Goal: Task Accomplishment & Management: Complete application form

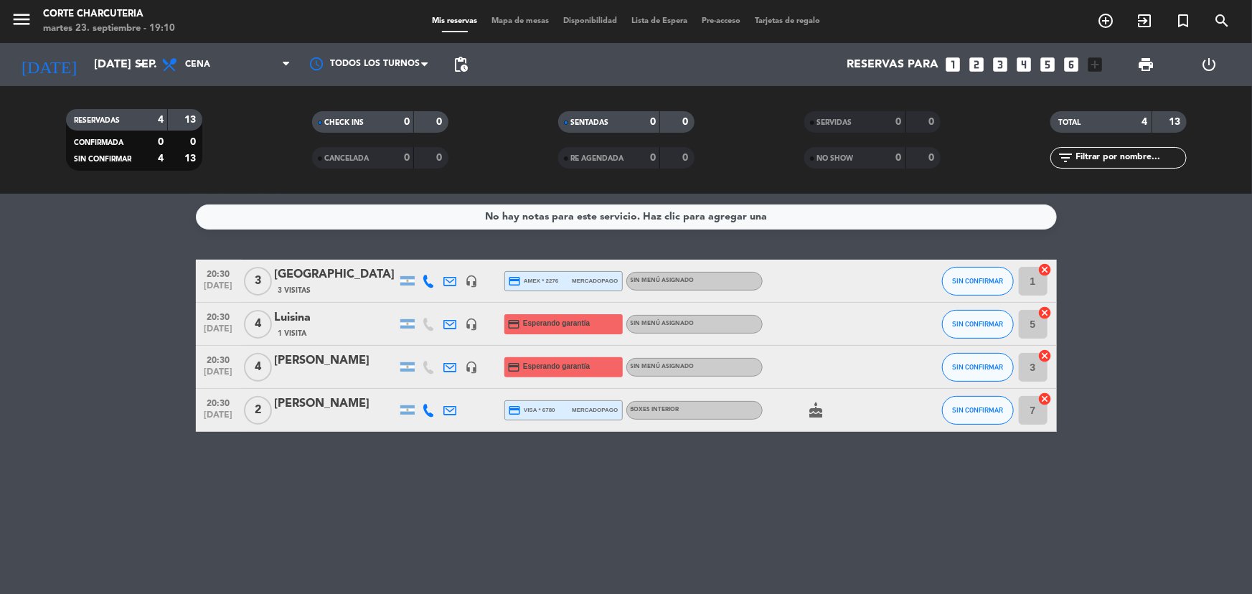
click at [1046, 269] on icon "cancel" at bounding box center [1045, 270] width 14 height 14
click at [1040, 279] on icon "border_all" at bounding box center [1034, 281] width 17 height 17
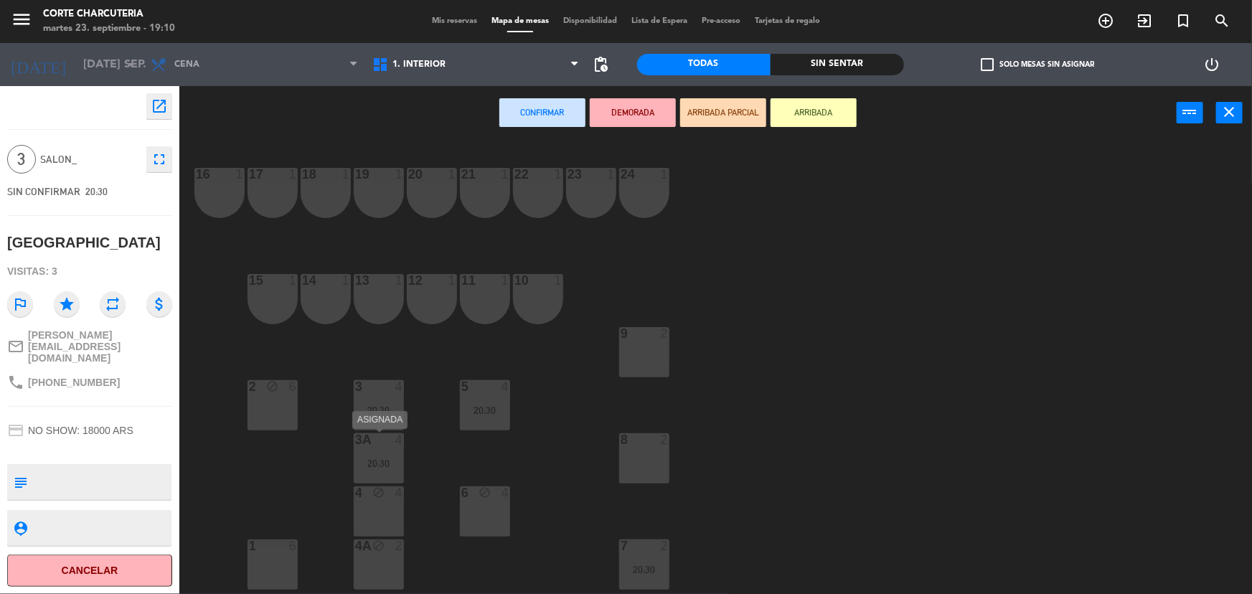
click at [396, 458] on div "20:30" at bounding box center [379, 463] width 50 height 10
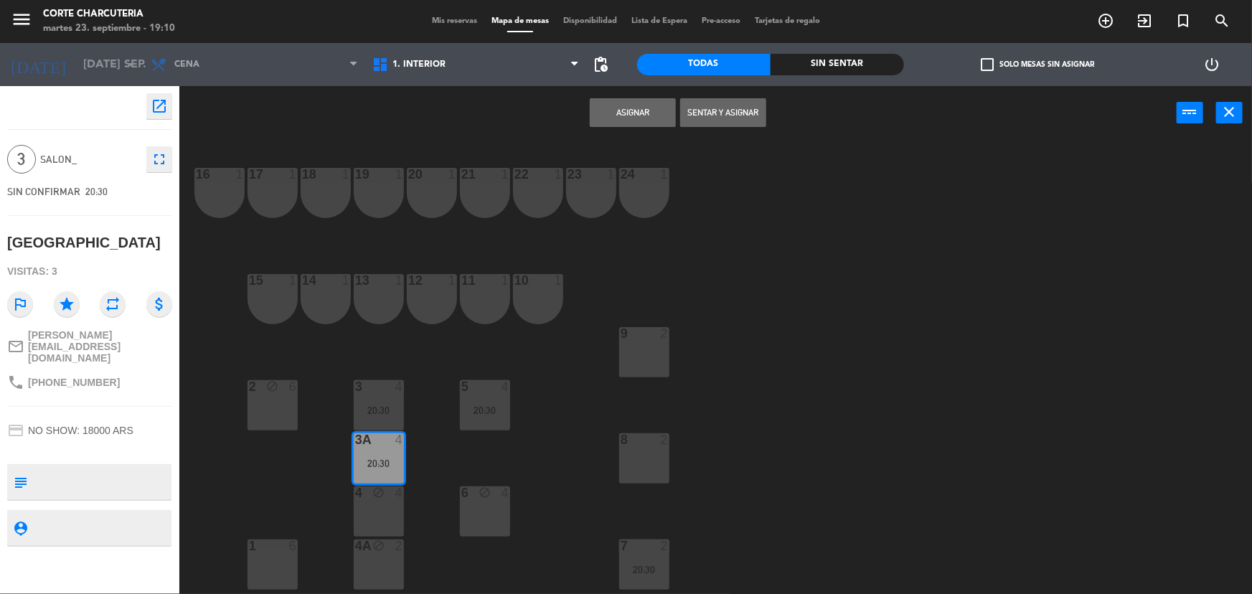
click at [628, 118] on button "Asignar" at bounding box center [633, 112] width 86 height 29
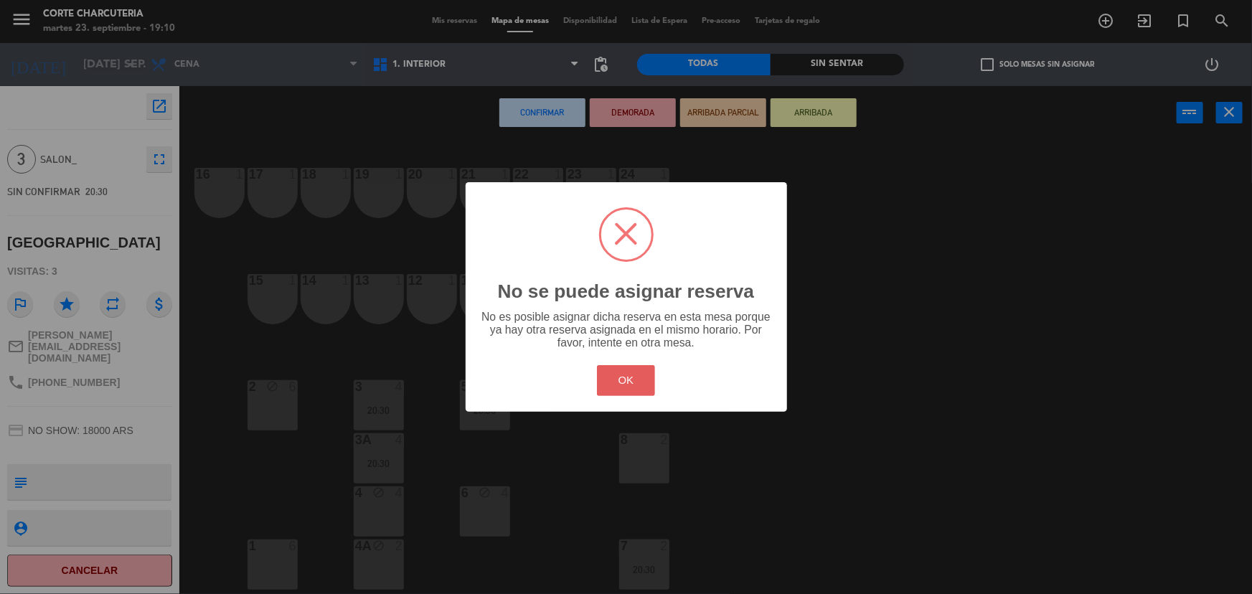
click at [641, 383] on button "OK" at bounding box center [626, 380] width 58 height 31
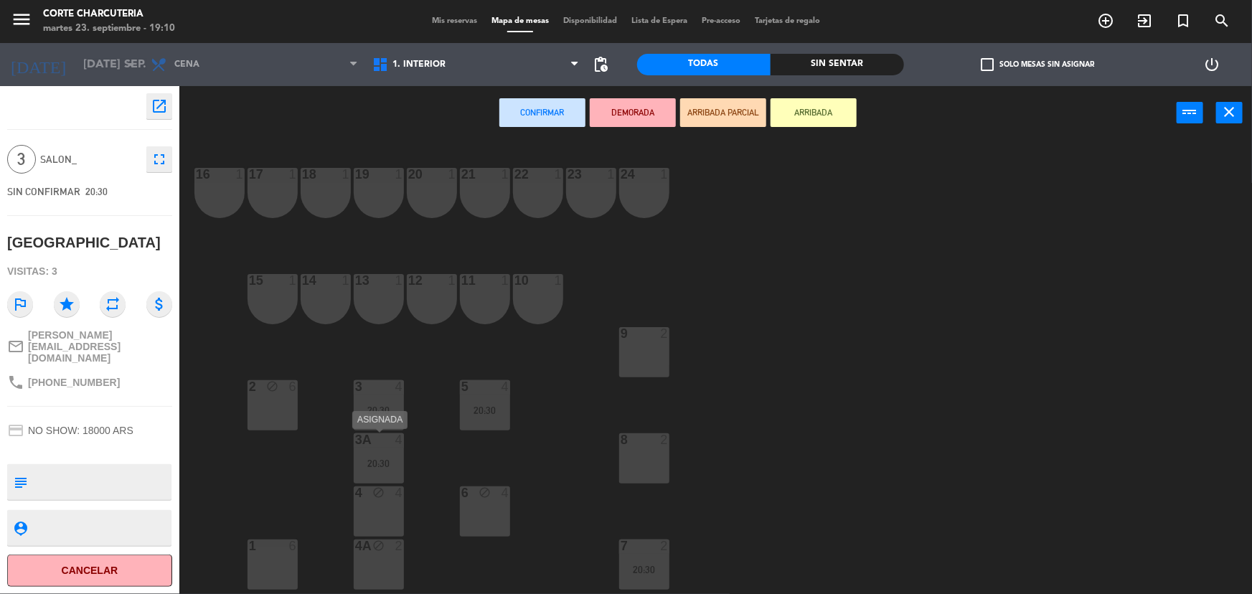
click at [389, 444] on div at bounding box center [379, 439] width 24 height 13
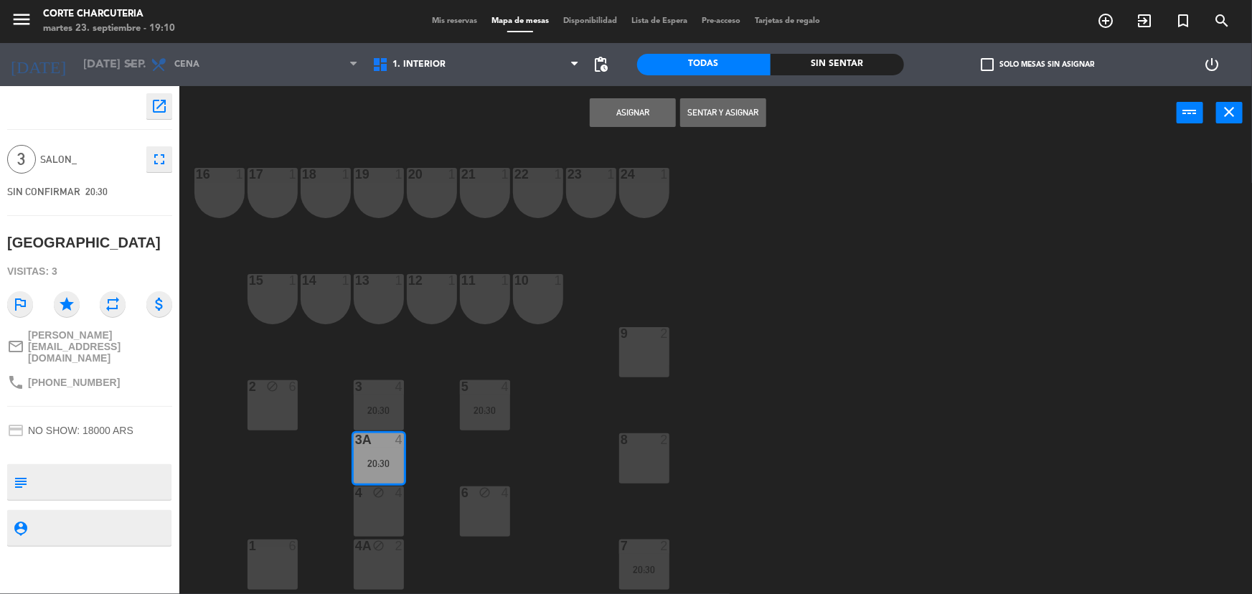
click at [643, 124] on button "Asignar" at bounding box center [633, 112] width 86 height 29
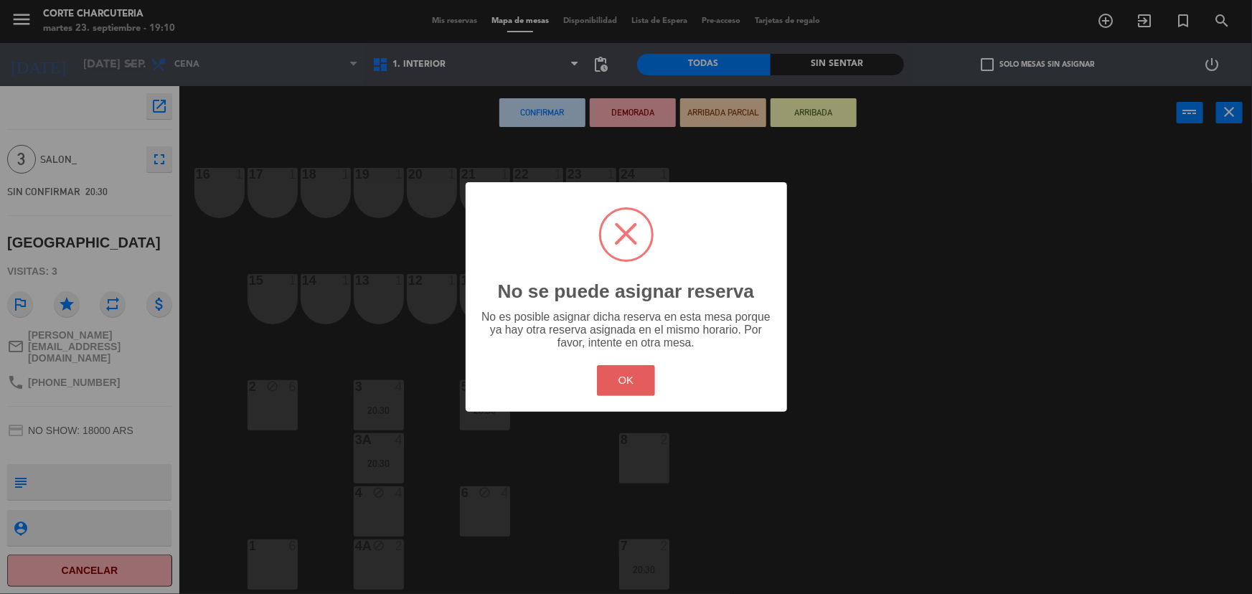
click at [618, 386] on button "OK" at bounding box center [626, 380] width 58 height 31
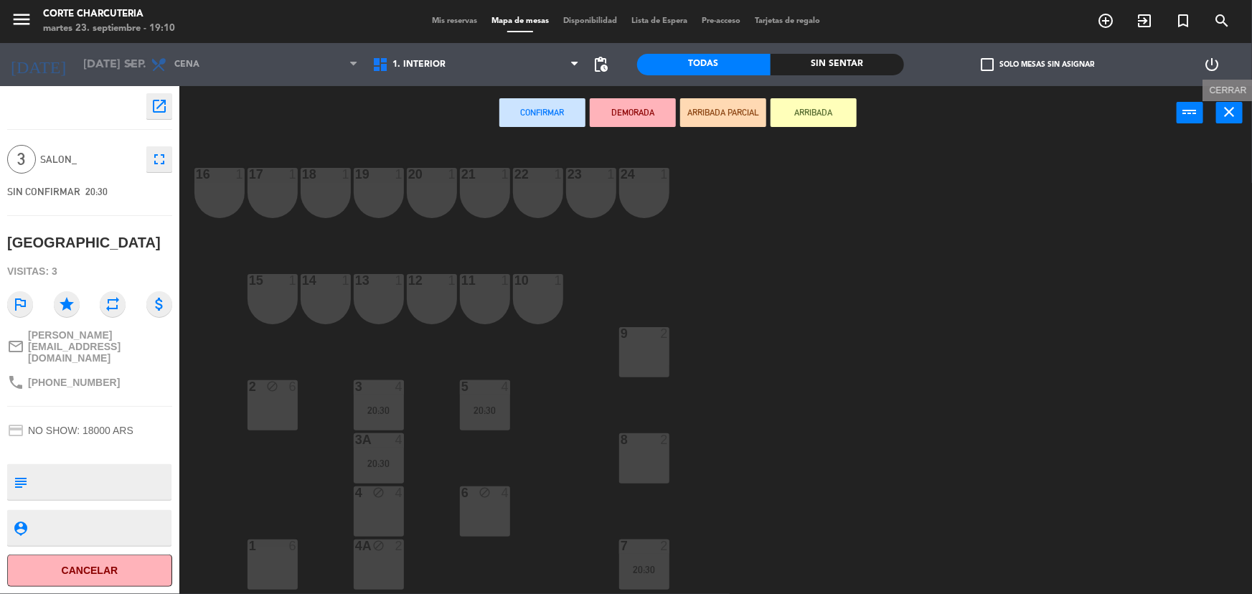
click at [1233, 118] on icon "close" at bounding box center [1229, 111] width 17 height 17
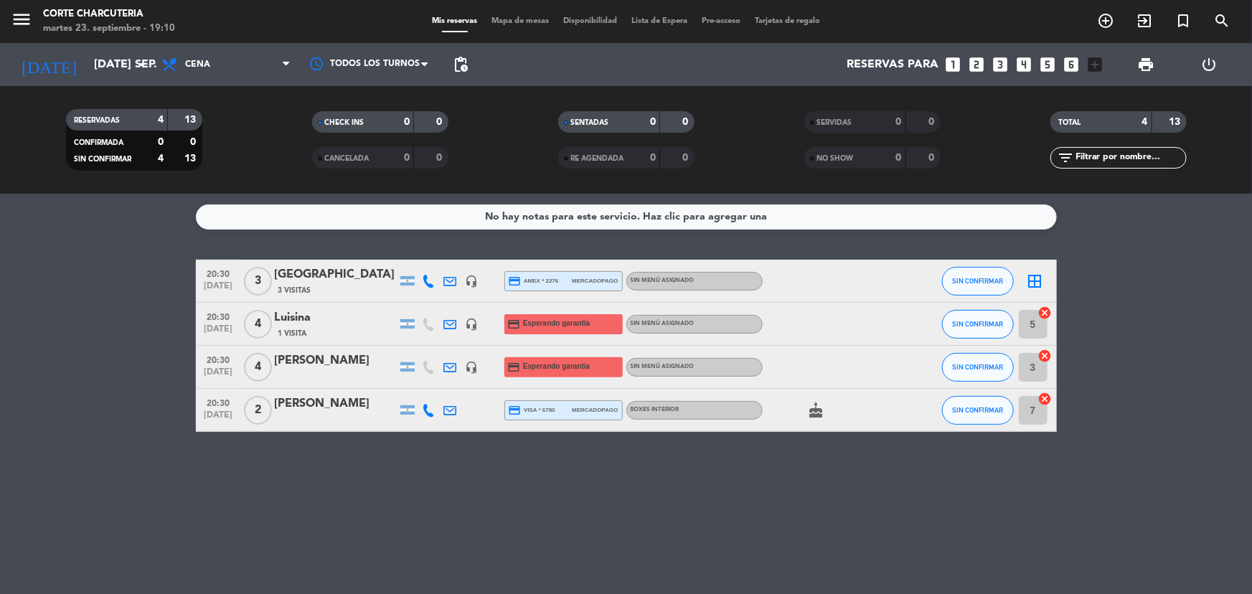
click at [1155, 61] on span "print" at bounding box center [1145, 64] width 29 height 29
click at [1151, 66] on span "print" at bounding box center [1145, 64] width 17 height 17
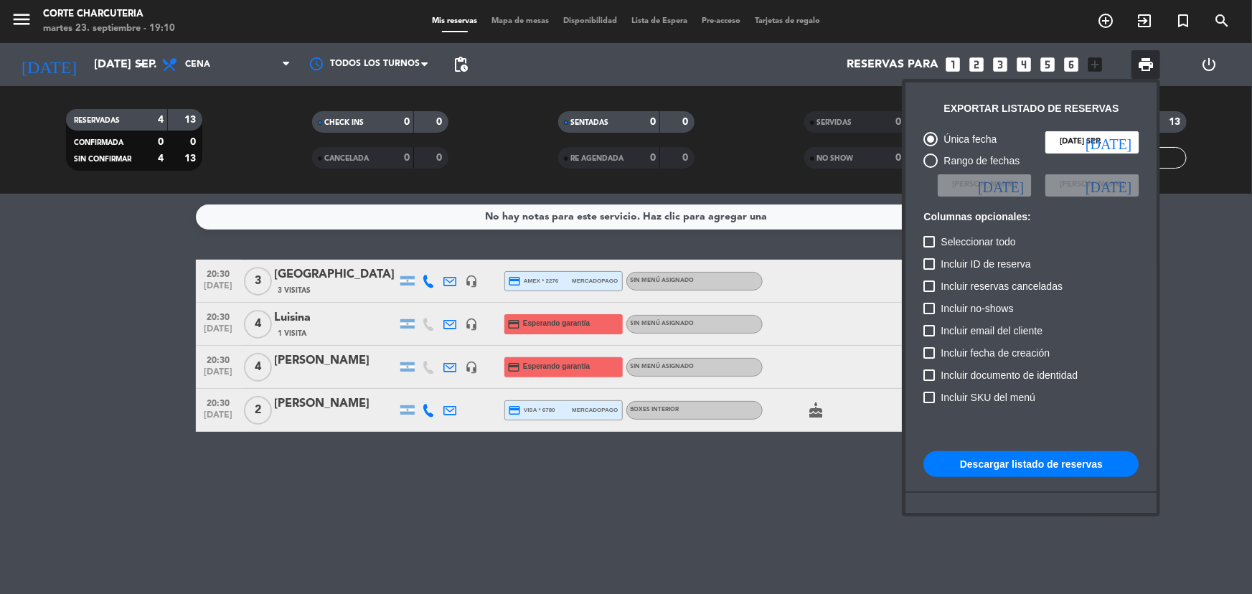
click at [1001, 462] on button "Descargar listado de reservas" at bounding box center [1030, 464] width 215 height 26
click at [815, 411] on div at bounding box center [626, 297] width 1252 height 594
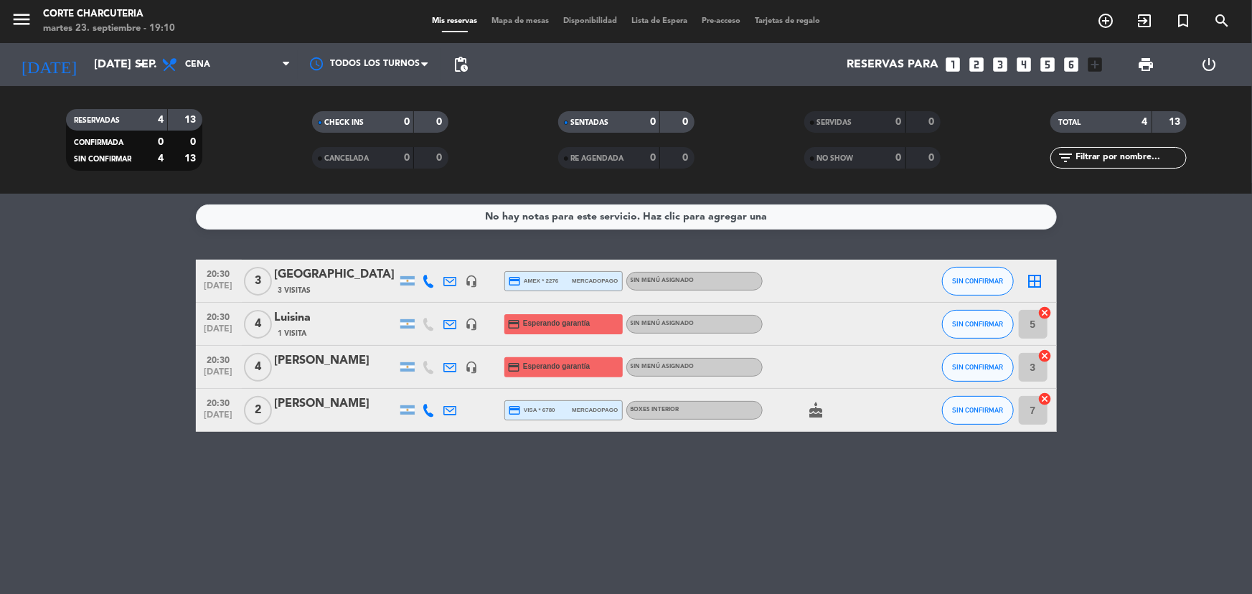
click at [815, 410] on icon "cake" at bounding box center [816, 410] width 17 height 17
click at [126, 69] on input "[DATE] sep." at bounding box center [162, 65] width 151 height 28
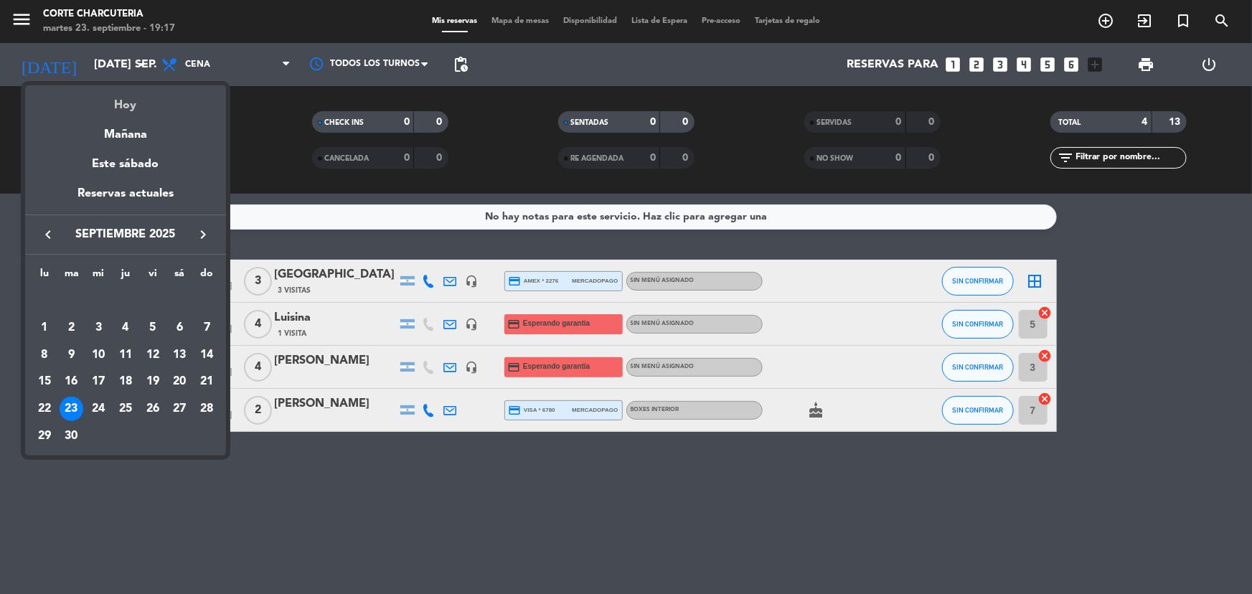
click at [139, 102] on div "Hoy" at bounding box center [125, 99] width 201 height 29
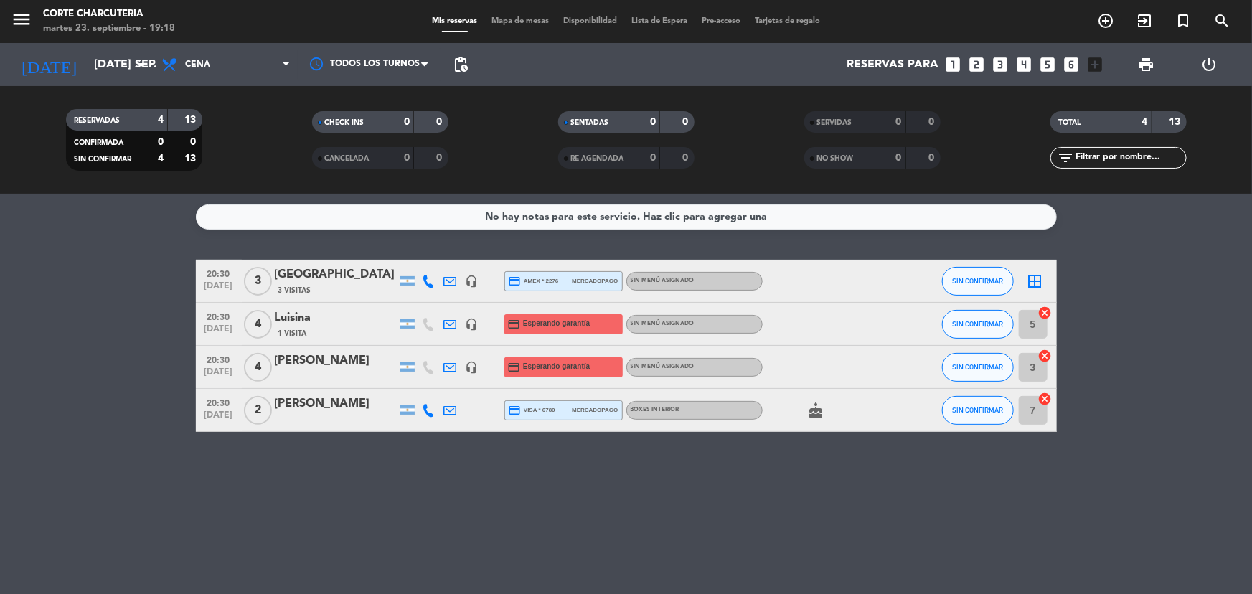
click at [1110, 370] on bookings-row "20:30 [DATE] 3 [PERSON_NAME] 3 Visitas headset_mic credit_card amex * 2276 merc…" at bounding box center [626, 346] width 1252 height 172
click at [818, 556] on div "No hay notas para este servicio. Haz clic para agregar una 20:30 [DATE] 3 [PERS…" at bounding box center [626, 394] width 1252 height 400
click at [1097, 69] on icon "add_box" at bounding box center [1094, 64] width 19 height 19
click at [1102, 64] on icon "add_box" at bounding box center [1094, 64] width 19 height 19
click at [1075, 65] on icon "looks_6" at bounding box center [1071, 64] width 19 height 19
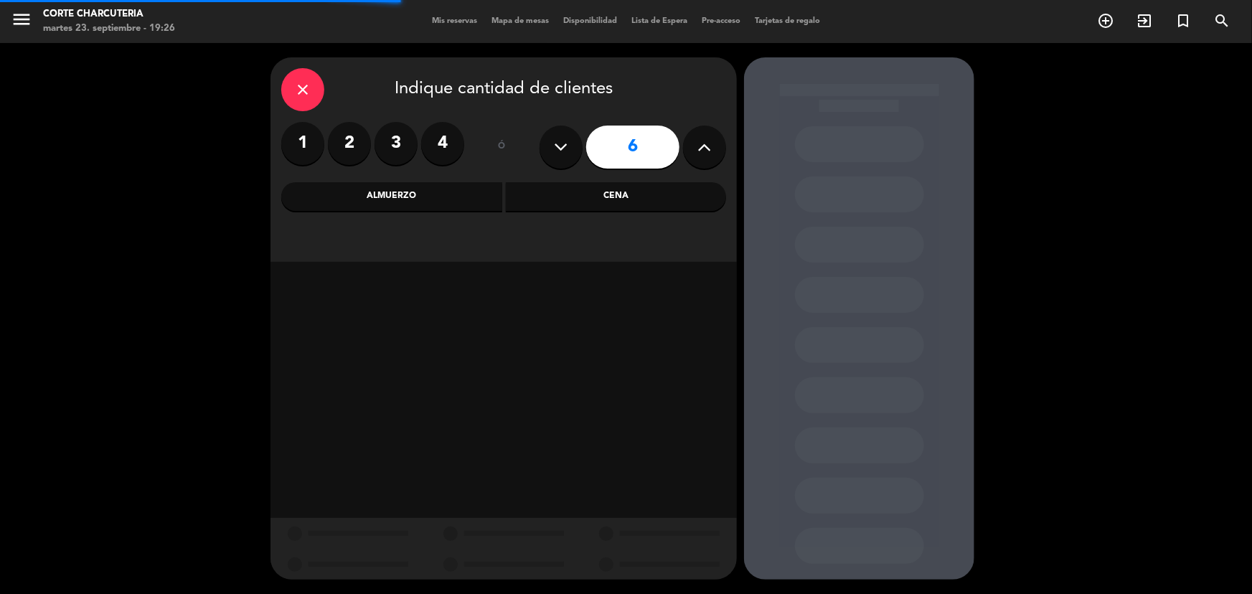
click at [707, 143] on icon at bounding box center [705, 147] width 14 height 22
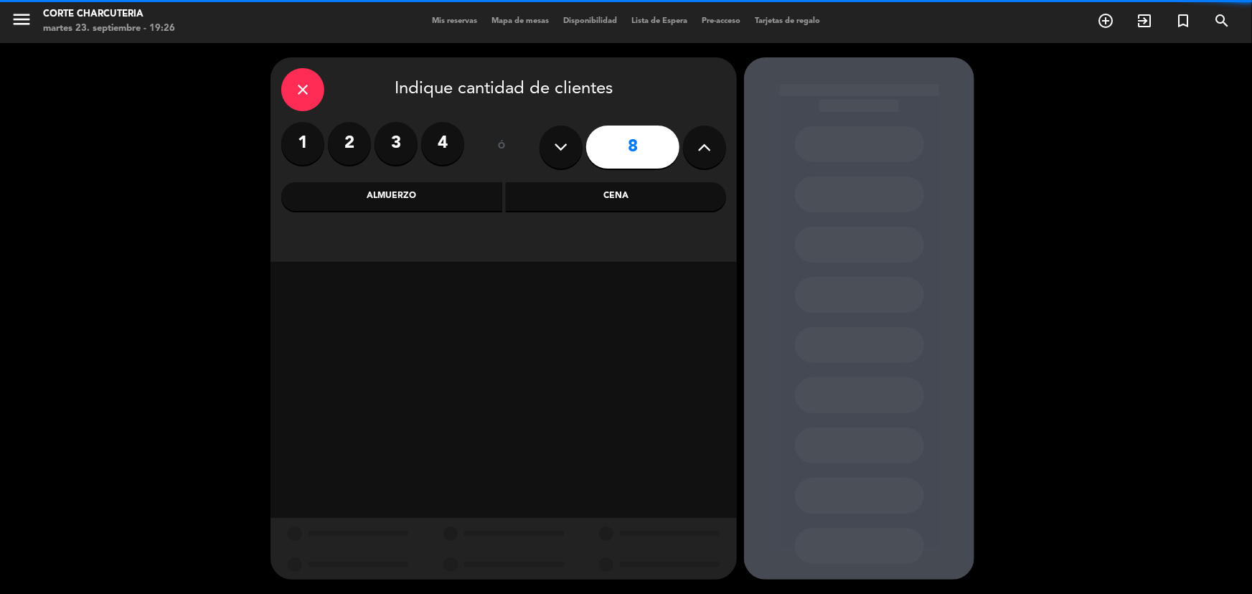
click at [707, 143] on icon at bounding box center [705, 147] width 14 height 22
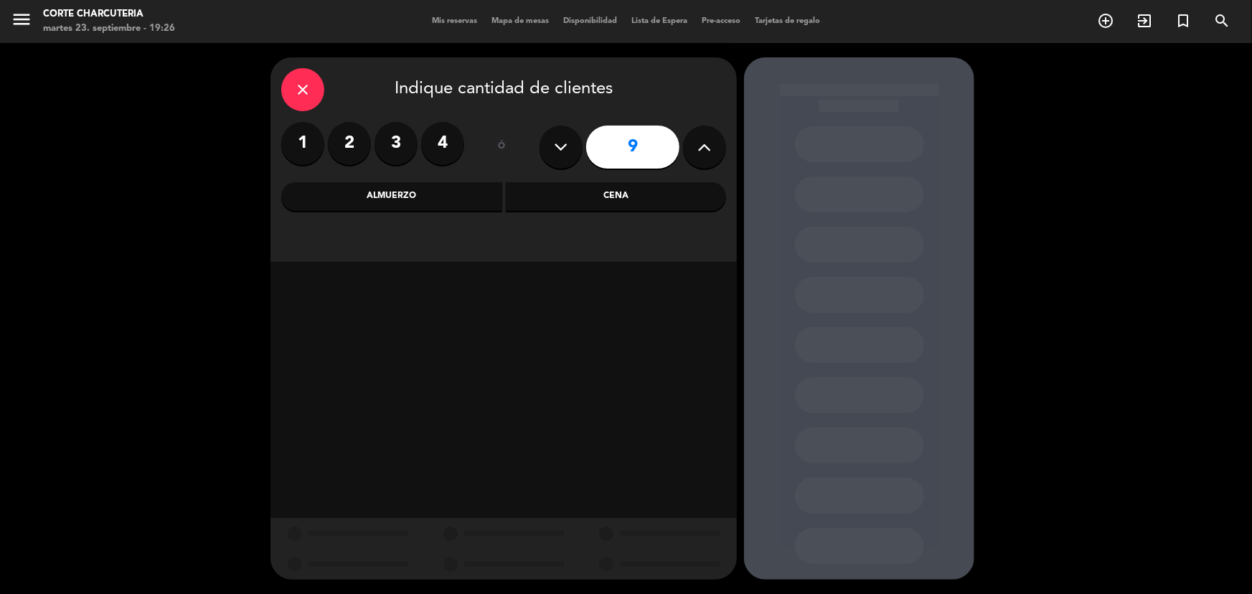
click at [707, 143] on icon at bounding box center [705, 147] width 14 height 22
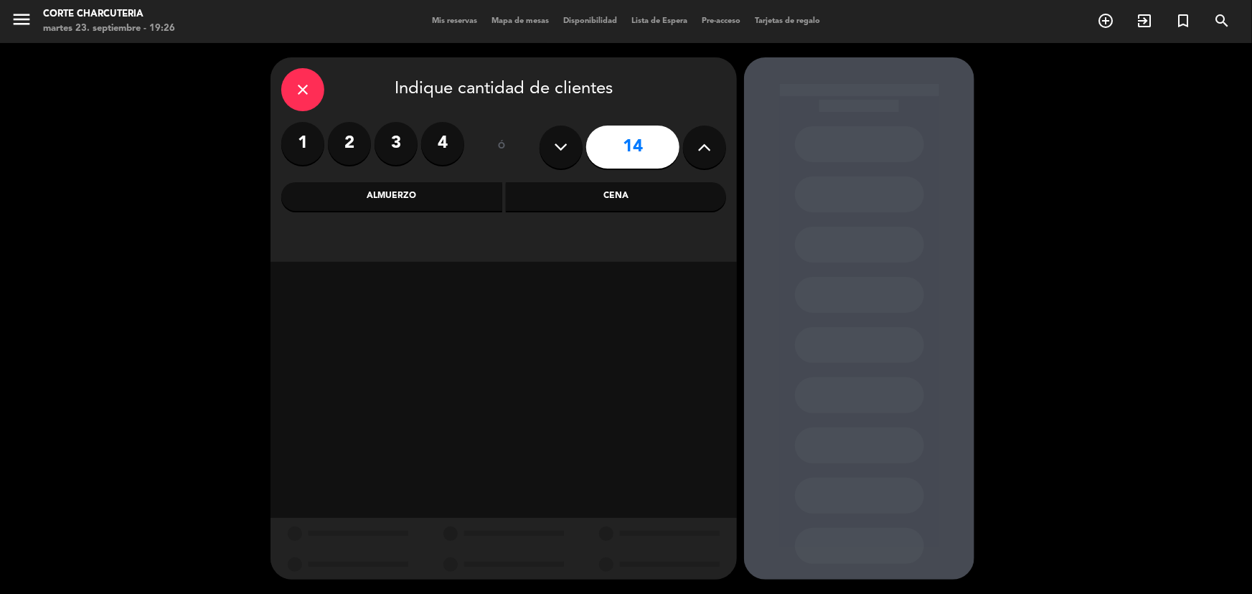
click at [707, 143] on icon at bounding box center [705, 147] width 14 height 22
type input "15"
click at [656, 189] on div "Cena" at bounding box center [616, 196] width 221 height 29
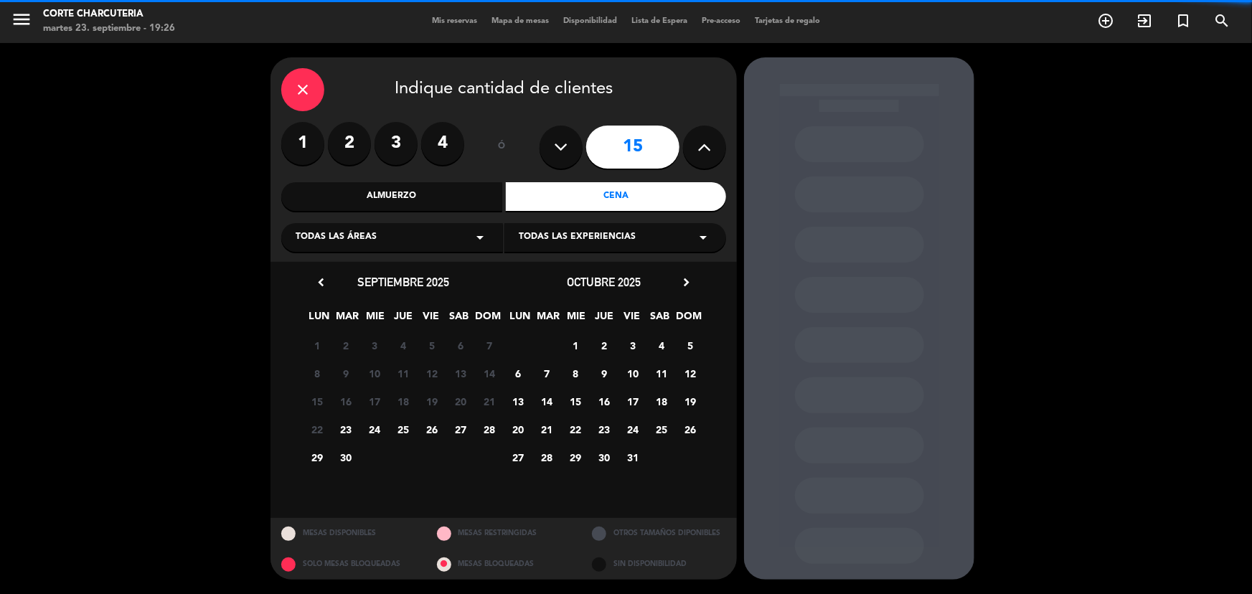
click at [442, 237] on div "Todas las áreas arrow_drop_down" at bounding box center [392, 237] width 222 height 29
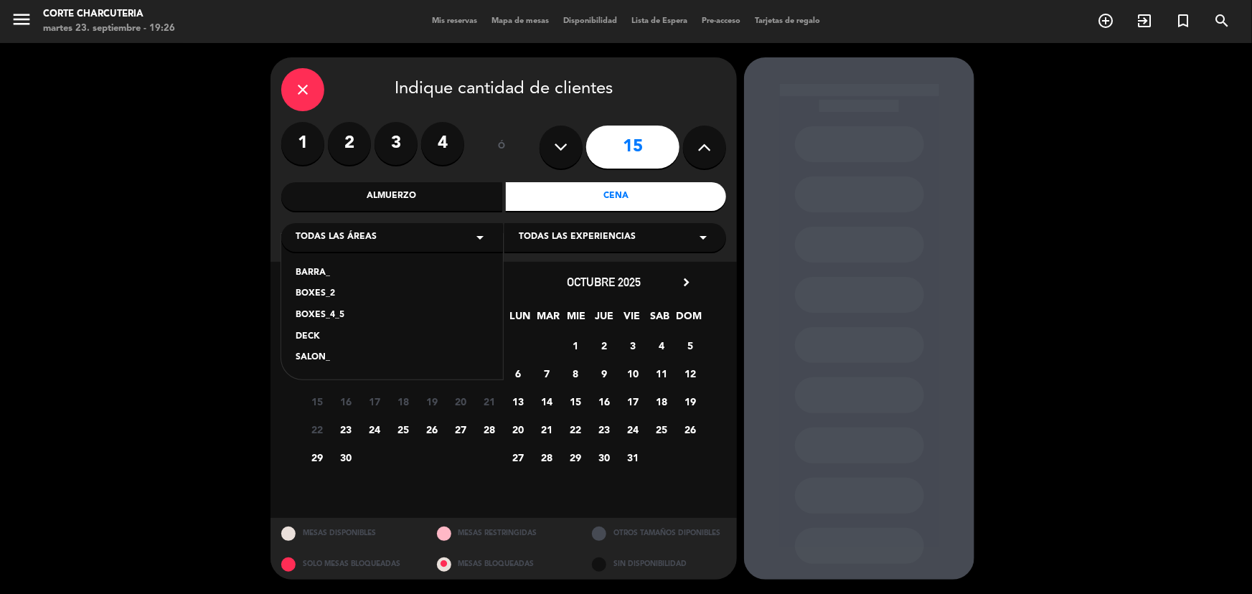
click at [303, 361] on div "SALON_" at bounding box center [392, 358] width 193 height 14
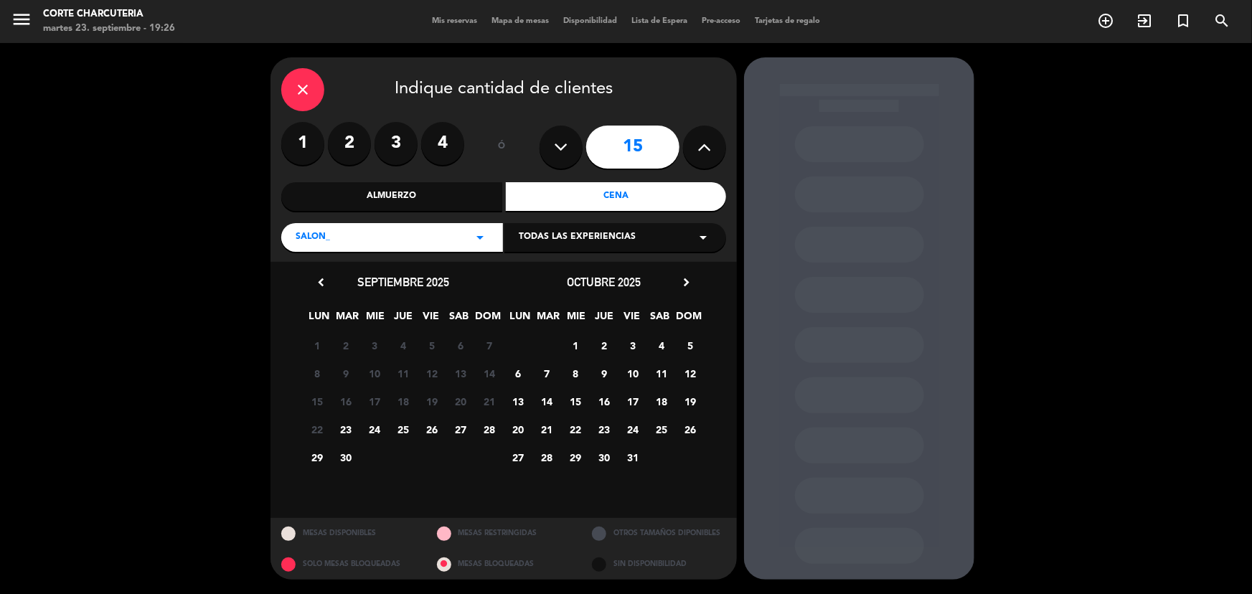
click at [350, 426] on span "23" at bounding box center [346, 429] width 24 height 24
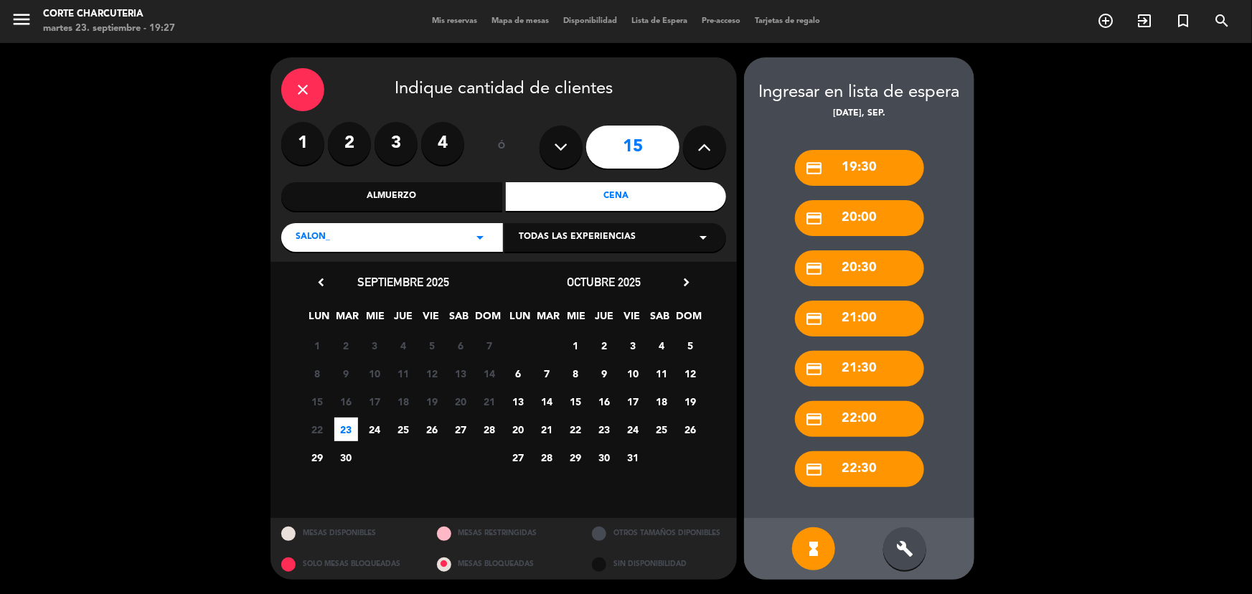
click at [916, 554] on div "build" at bounding box center [904, 548] width 43 height 43
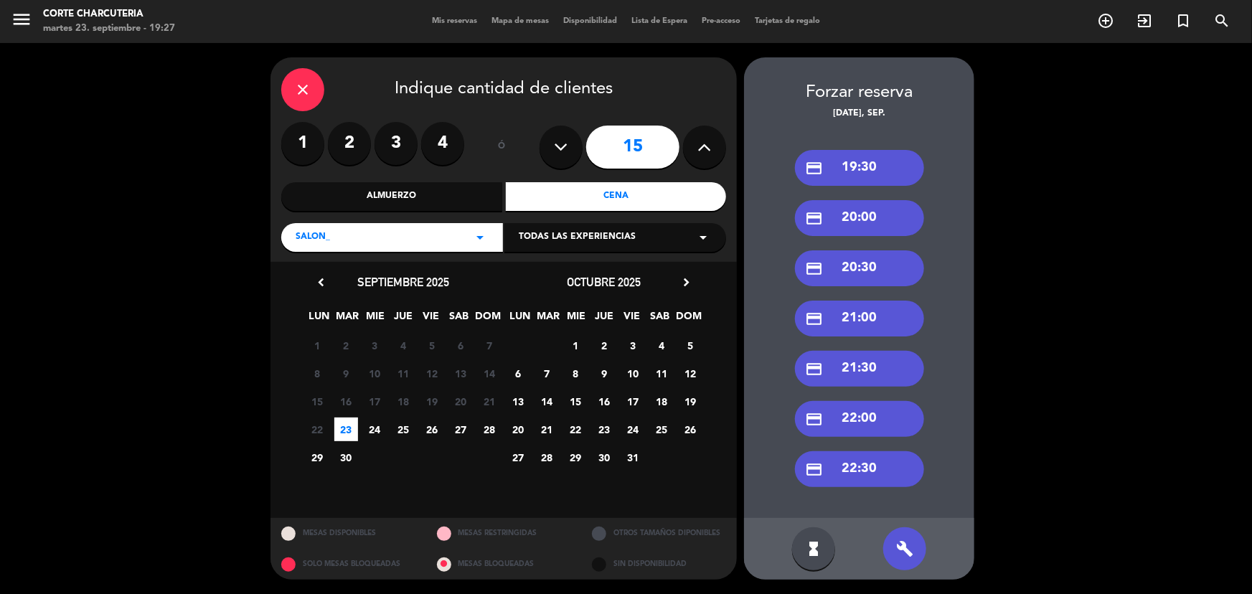
click at [886, 269] on div "credit_card 20:30" at bounding box center [859, 268] width 129 height 36
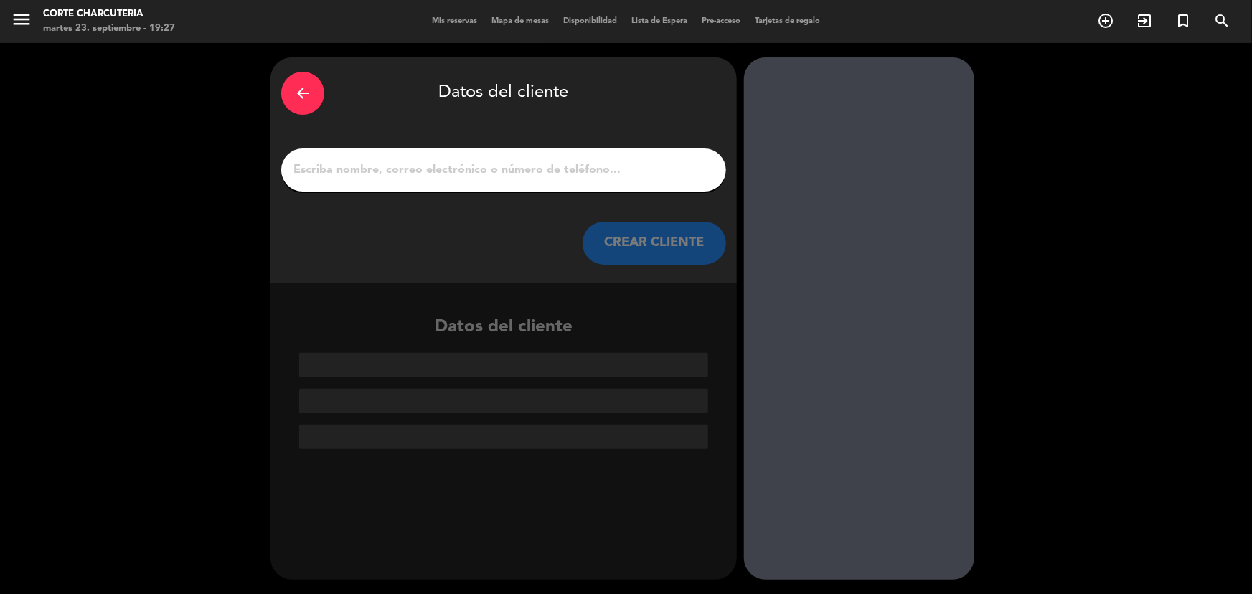
click at [539, 171] on input "1" at bounding box center [503, 170] width 423 height 20
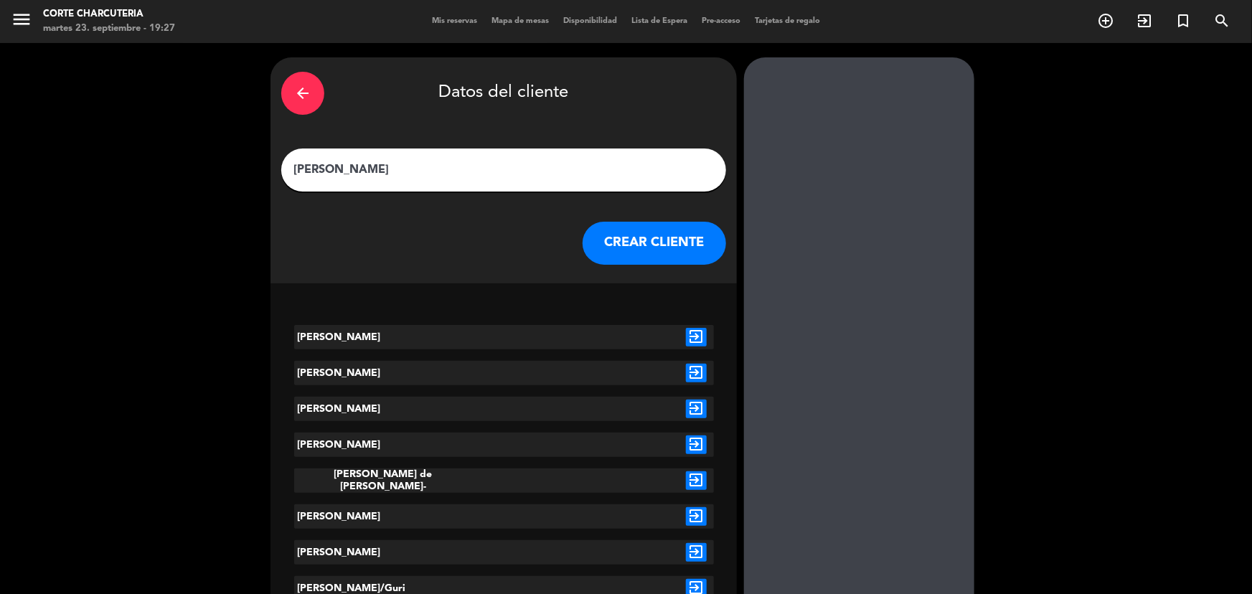
type input "[PERSON_NAME]"
click at [689, 341] on icon "exit_to_app" at bounding box center [696, 337] width 21 height 19
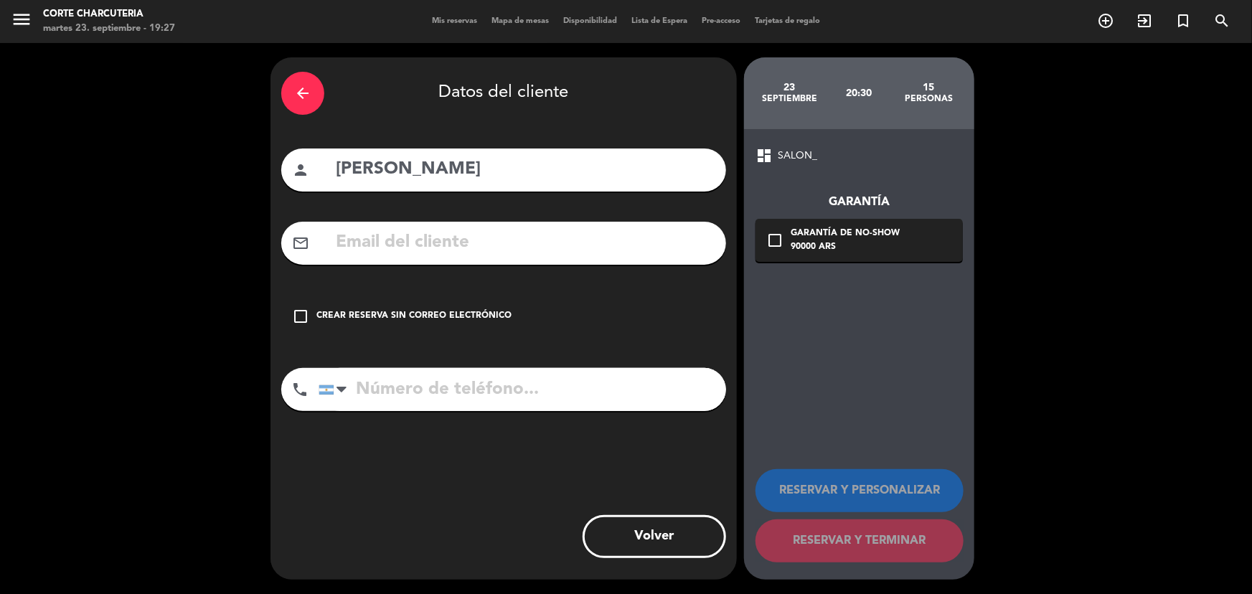
drag, startPoint x: 465, startPoint y: 308, endPoint x: 501, endPoint y: 330, distance: 42.2
click at [466, 309] on div "check_box_outline_blank Crear reserva sin correo electrónico" at bounding box center [503, 316] width 445 height 43
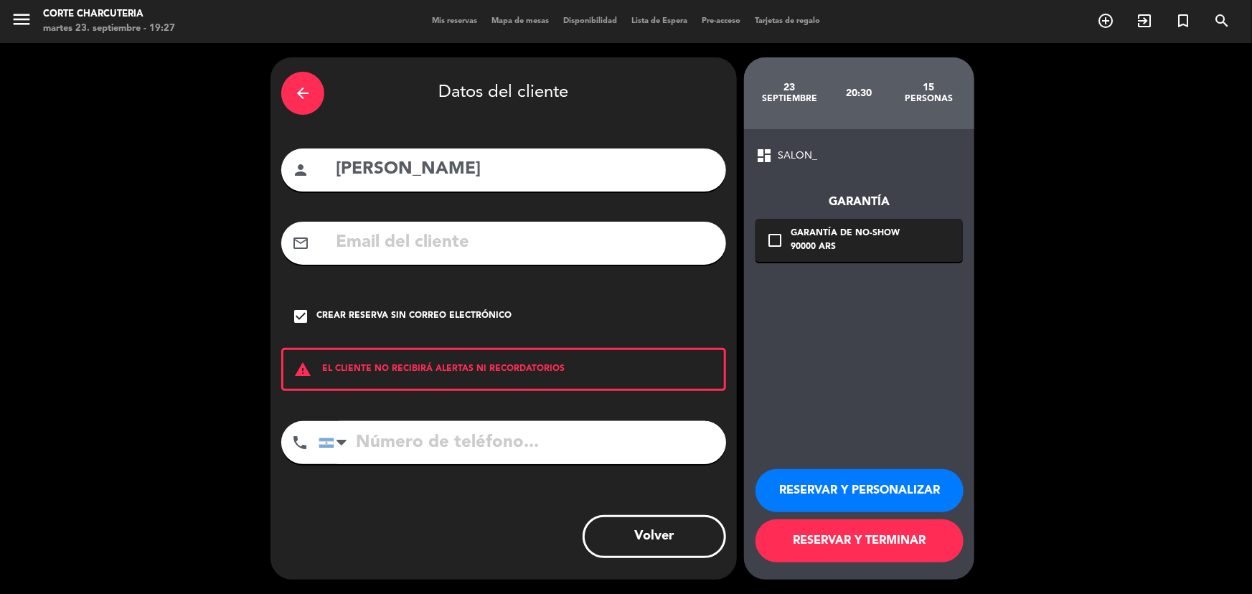
click at [827, 537] on button "RESERVAR Y TERMINAR" at bounding box center [859, 540] width 208 height 43
